Goal: Information Seeking & Learning: Learn about a topic

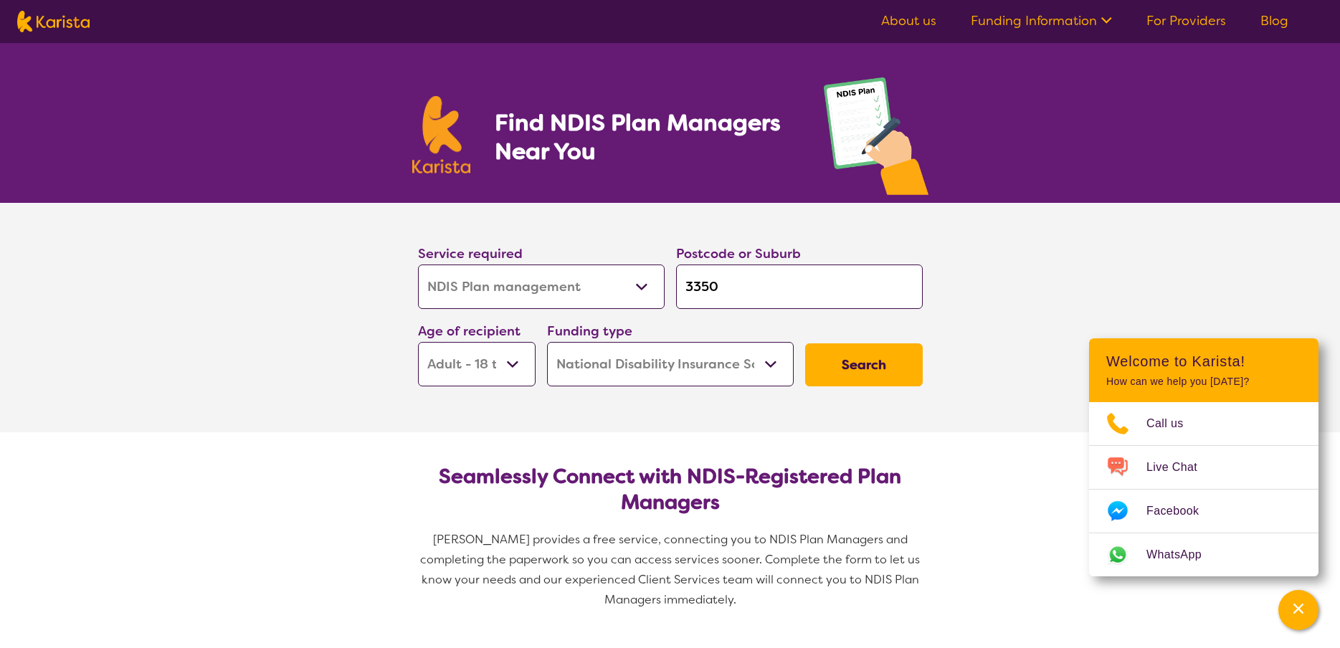
select select "NDIS Plan management"
select select "AD"
select select "NDIS"
select select "NDIS Plan management"
select select "AD"
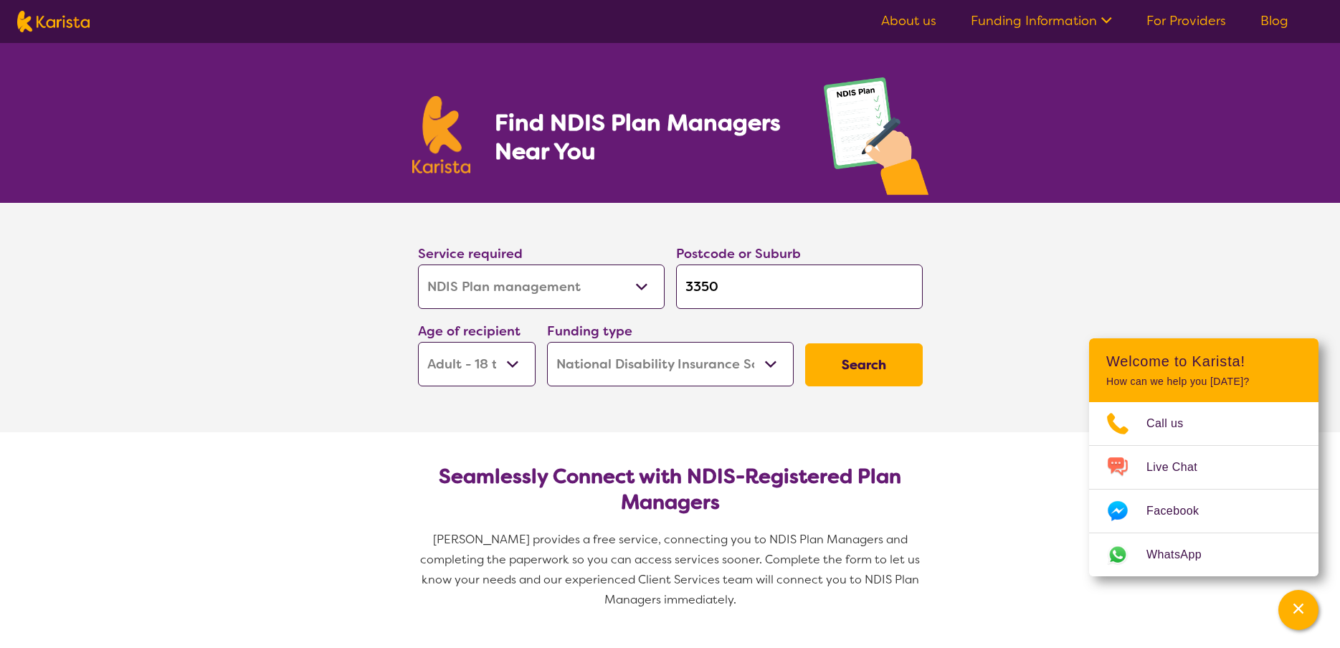
select select "NDIS"
click at [873, 368] on button "Search" at bounding box center [864, 364] width 118 height 43
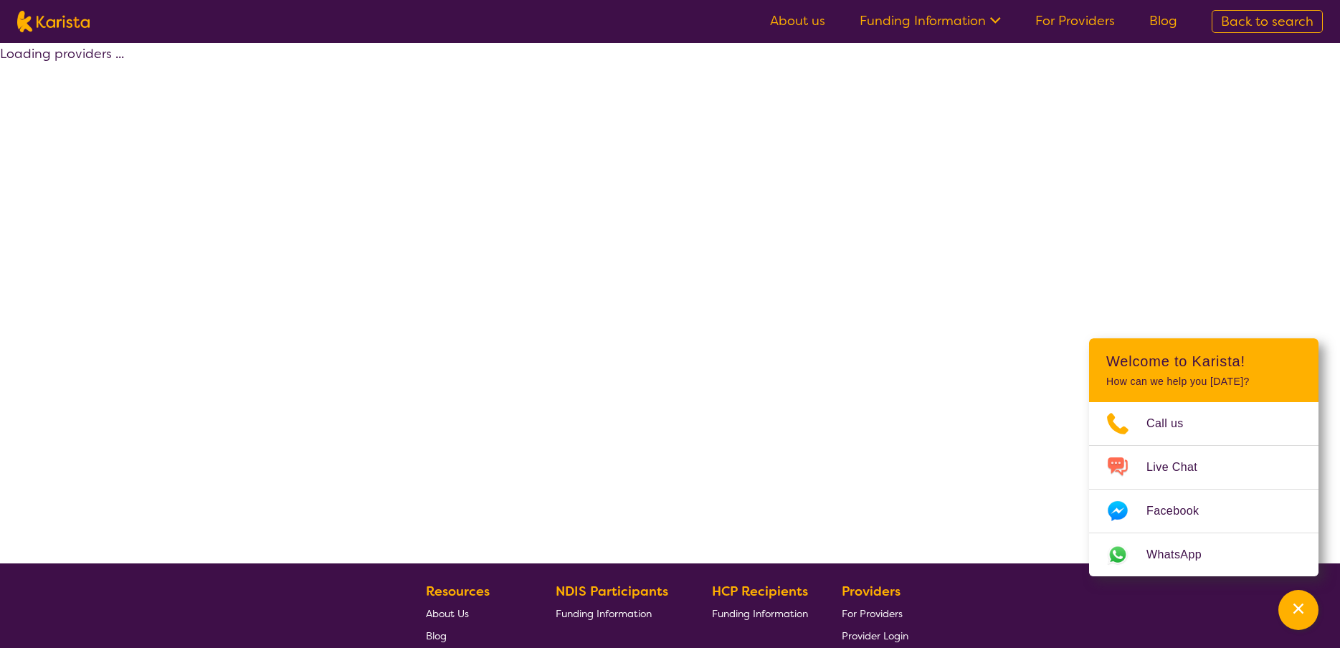
select select "by_score"
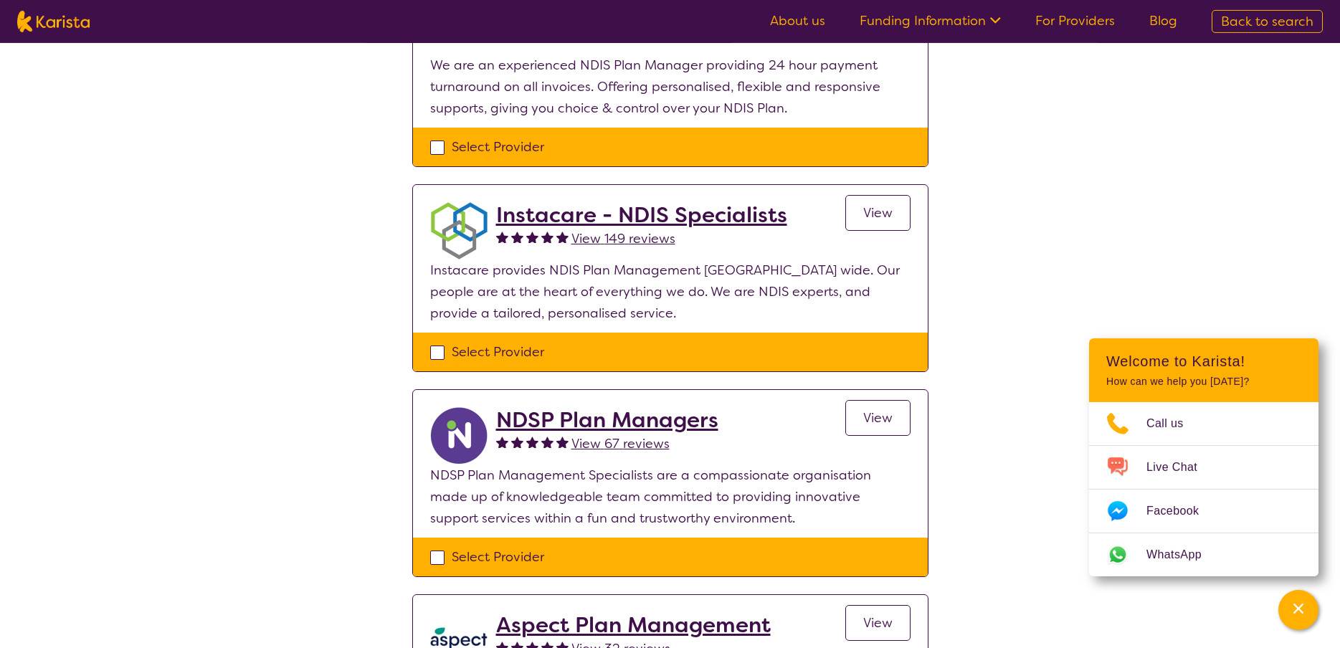
scroll to position [352, 0]
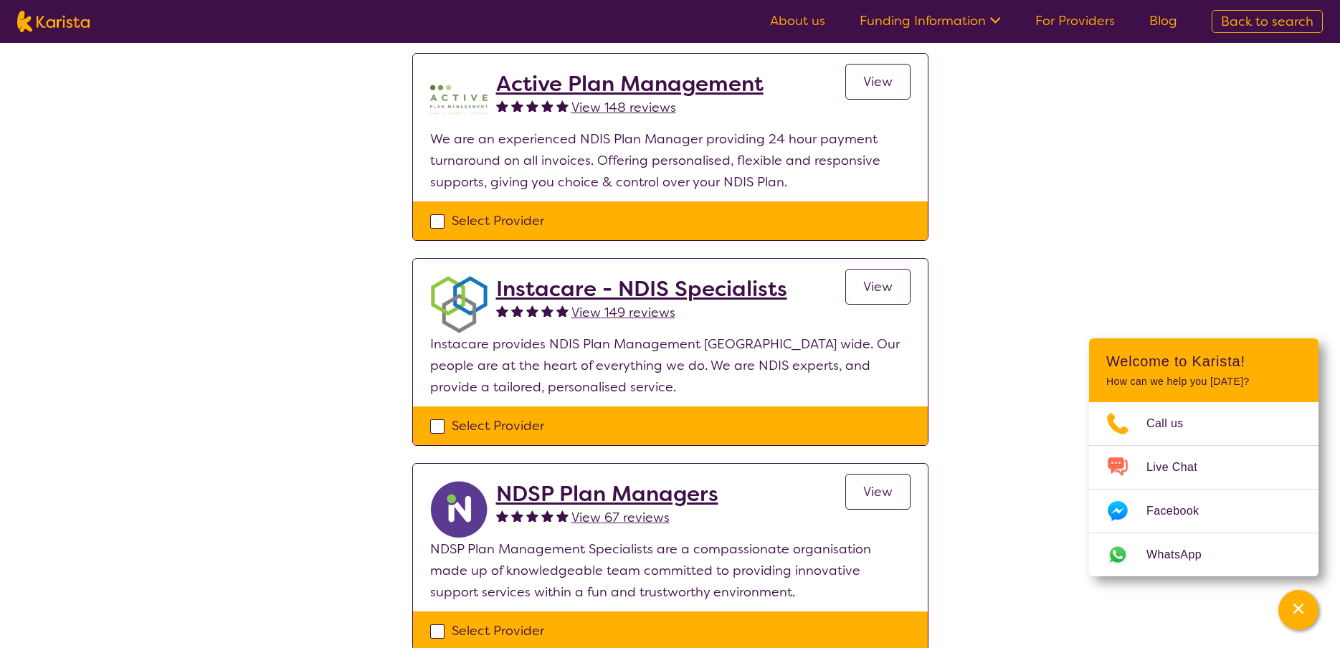
select select "NDIS Plan management"
select select "AD"
select select "NDIS"
select select "NDIS Plan management"
select select "AD"
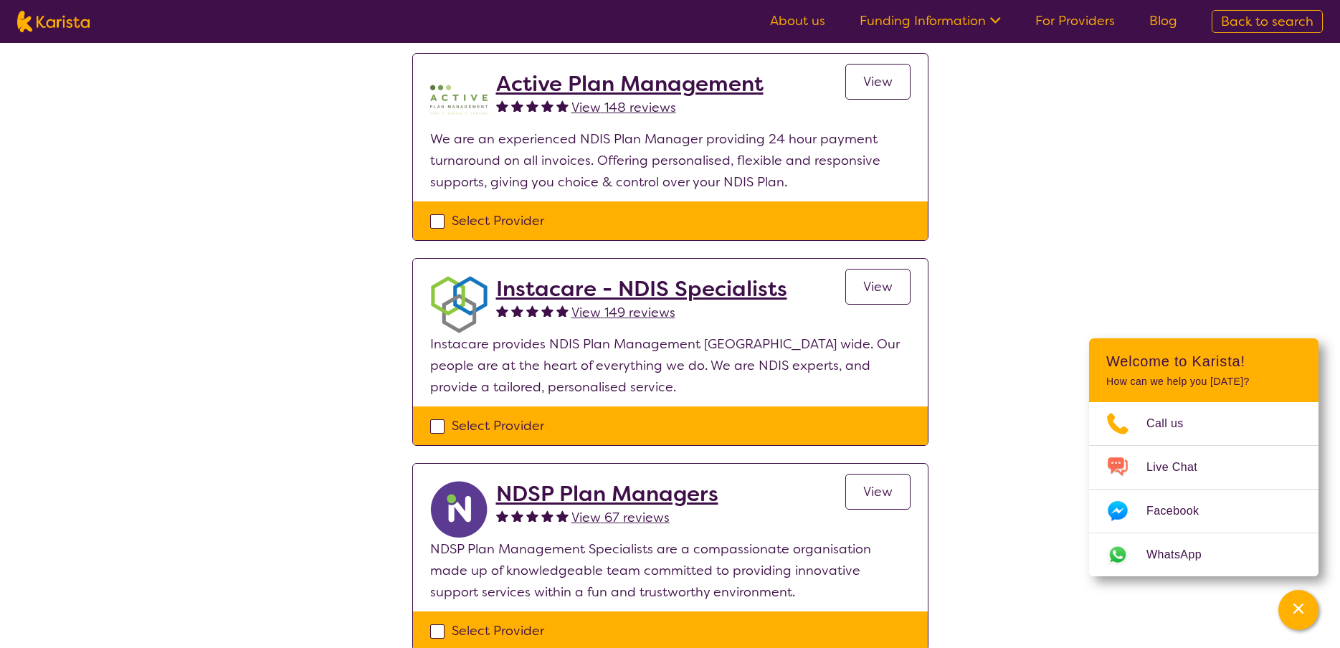
select select "NDIS"
